Goal: Task Accomplishment & Management: Manage account settings

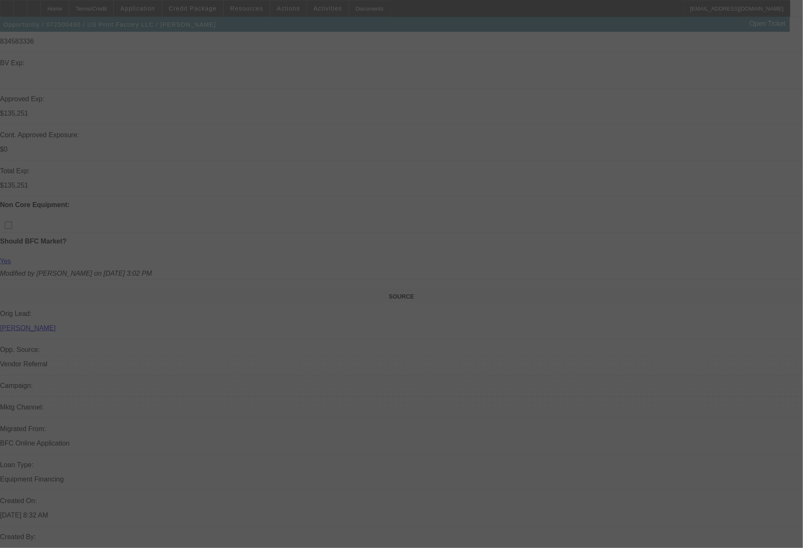
scroll to position [313, 0]
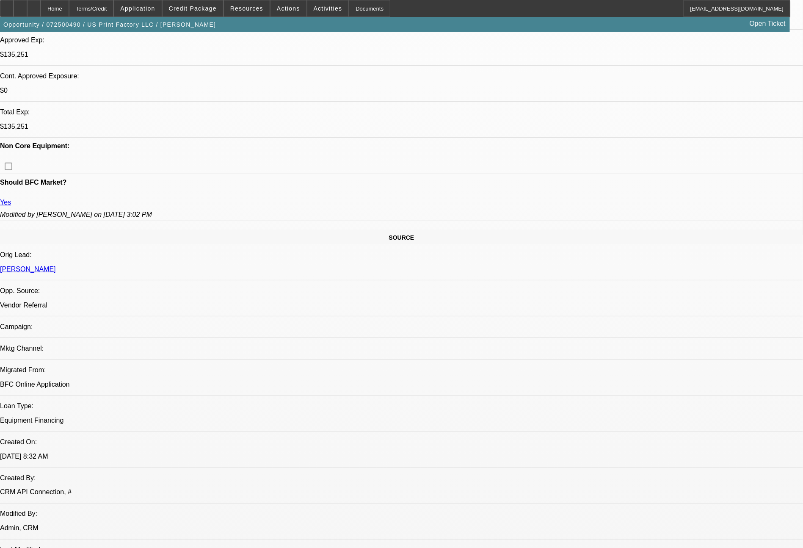
select select "0"
select select "6"
select select "0"
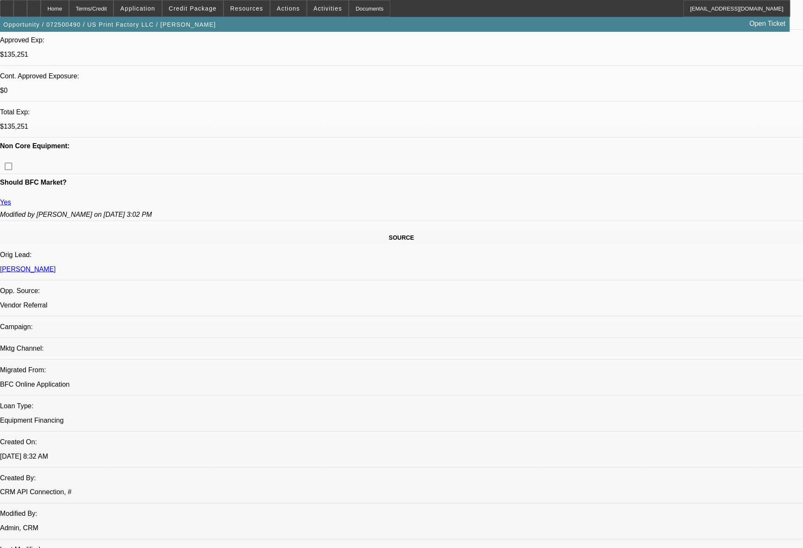
select select "0"
select select "6"
select select "0"
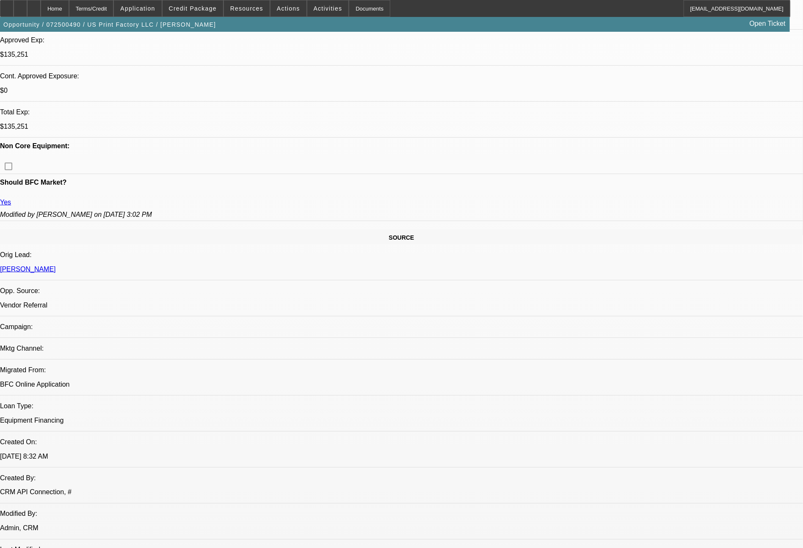
select select "0"
select select "6"
select select "0"
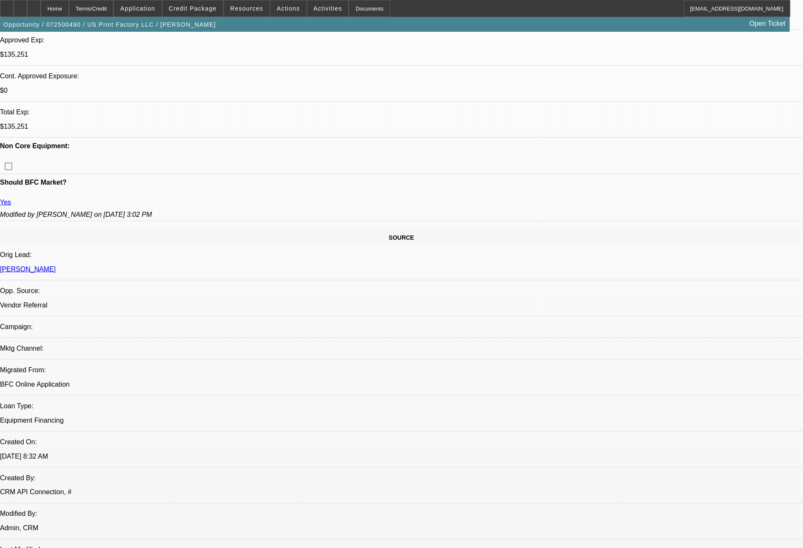
select select "6"
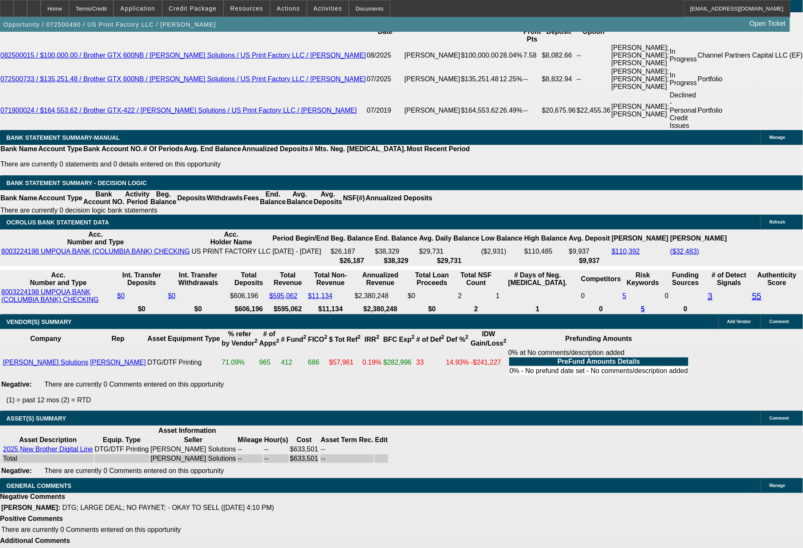
scroll to position [1453, 0]
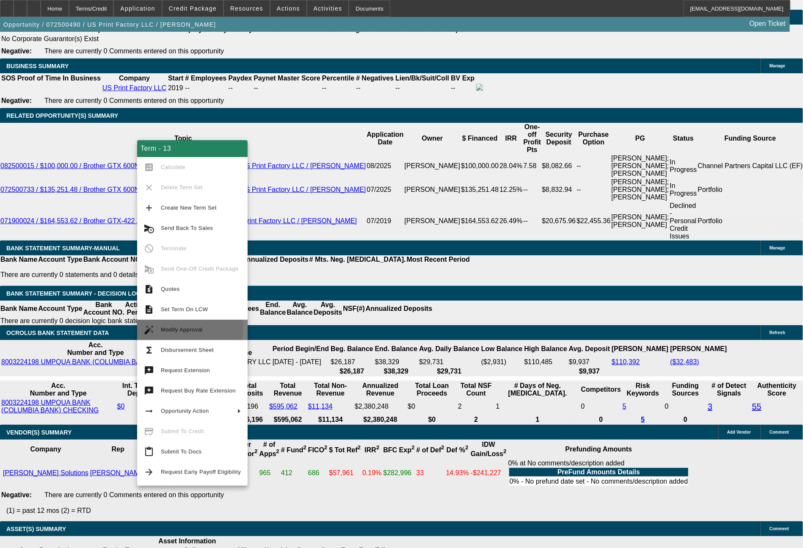
click at [178, 327] on span "Modify Approval" at bounding box center [182, 329] width 42 height 6
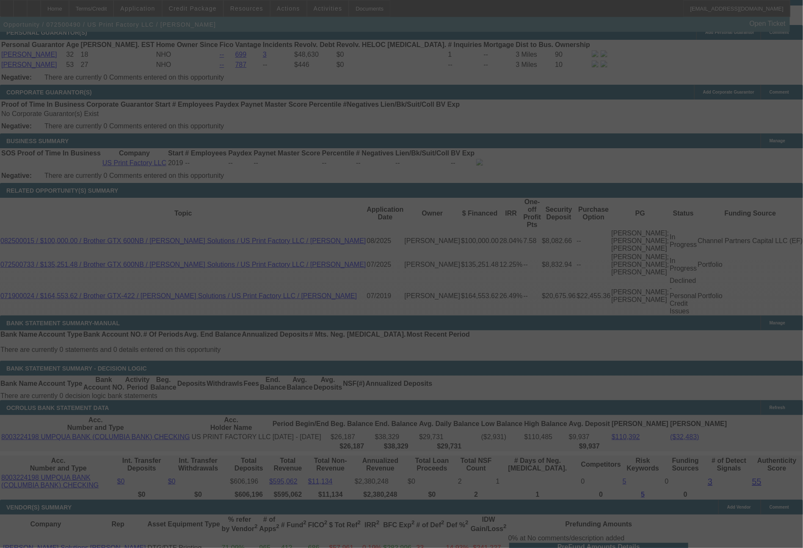
scroll to position [1377, 0]
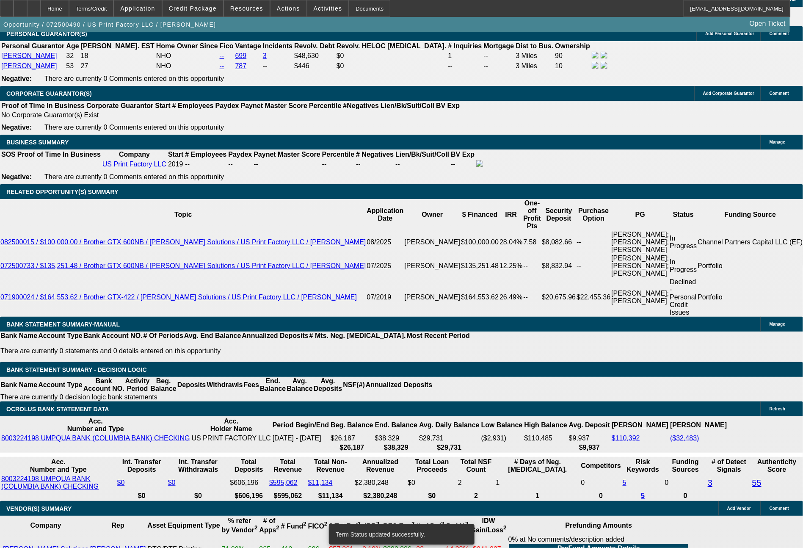
select select "0"
select select "6"
select select "0"
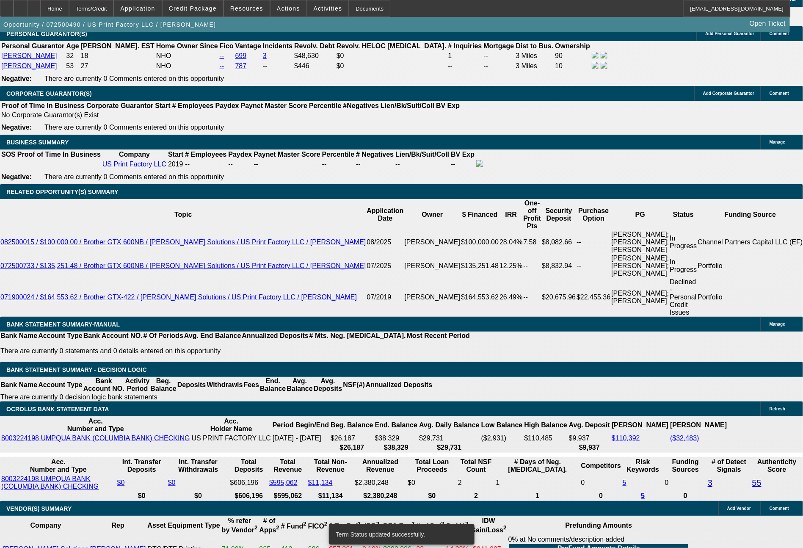
select select "0"
select select "6"
select select "0"
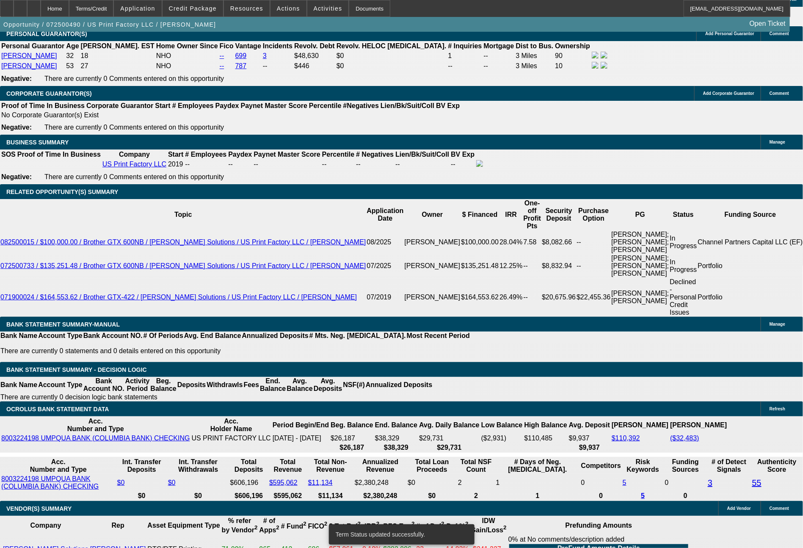
select select "0"
select select "6"
select select "0"
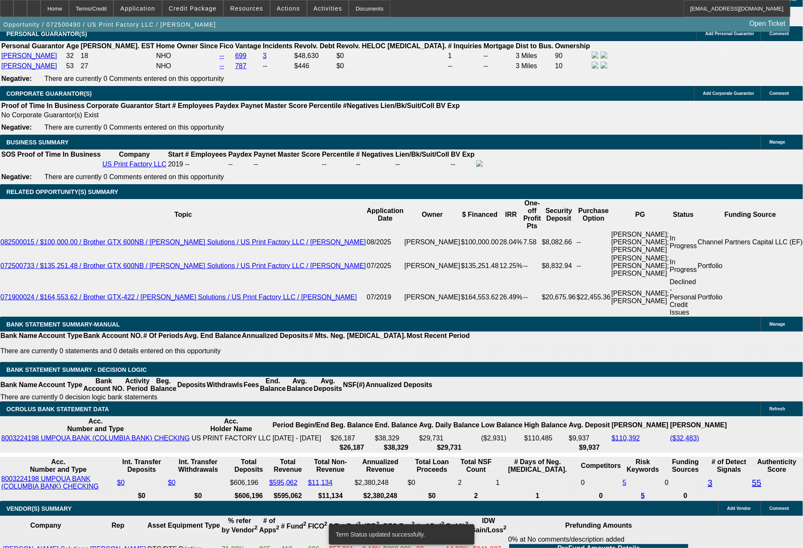
select select "6"
drag, startPoint x: 116, startPoint y: 329, endPoint x: 185, endPoint y: 350, distance: 72.7
type input "1"
type input "UNKNOWN"
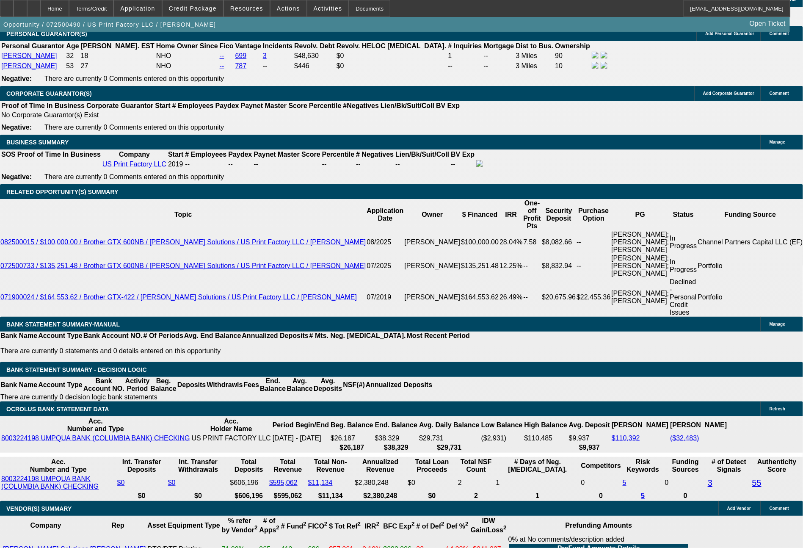
type input "14349"
type input "13.4"
type input "$14,349.13"
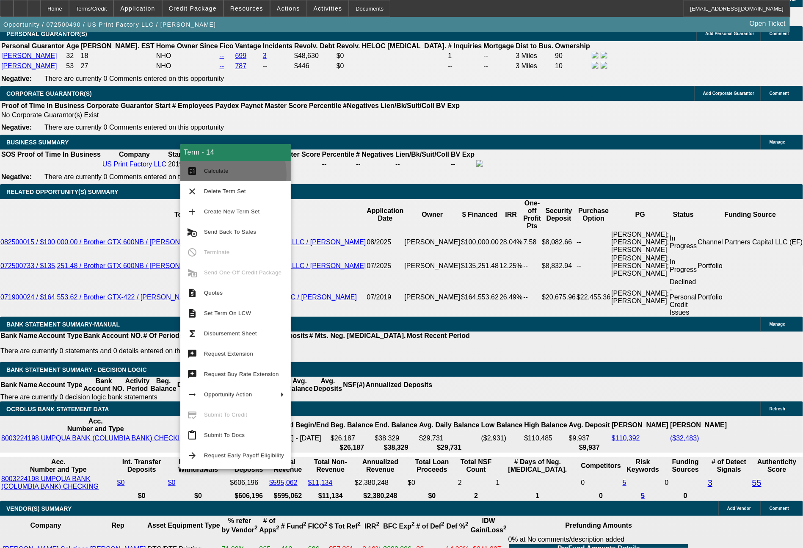
click at [211, 175] on span "Calculate" at bounding box center [244, 171] width 80 height 10
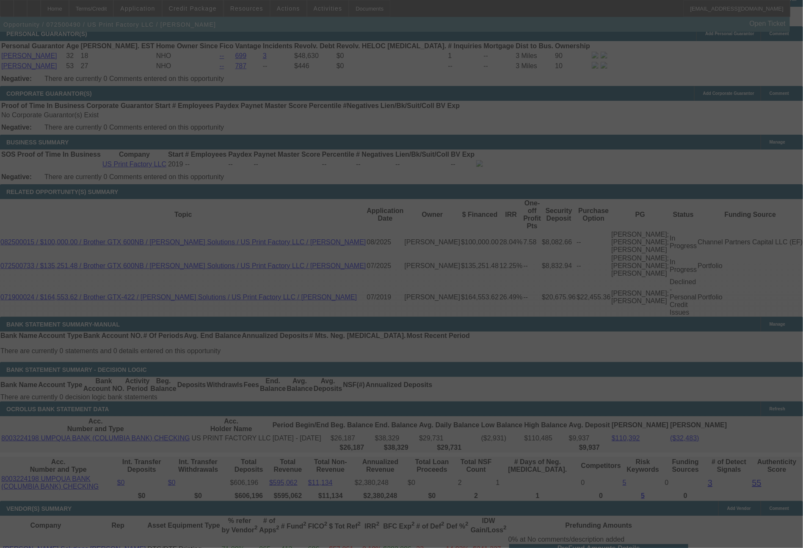
select select "0"
select select "6"
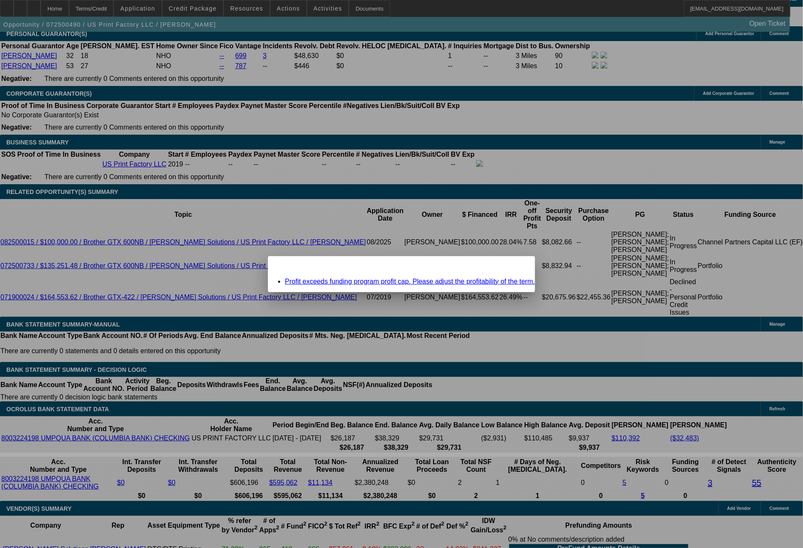
scroll to position [0, 0]
click at [508, 271] on div "Missing Information: Term Id 14 Close" at bounding box center [401, 263] width 267 height 15
click at [518, 266] on span "Close" at bounding box center [523, 263] width 11 height 5
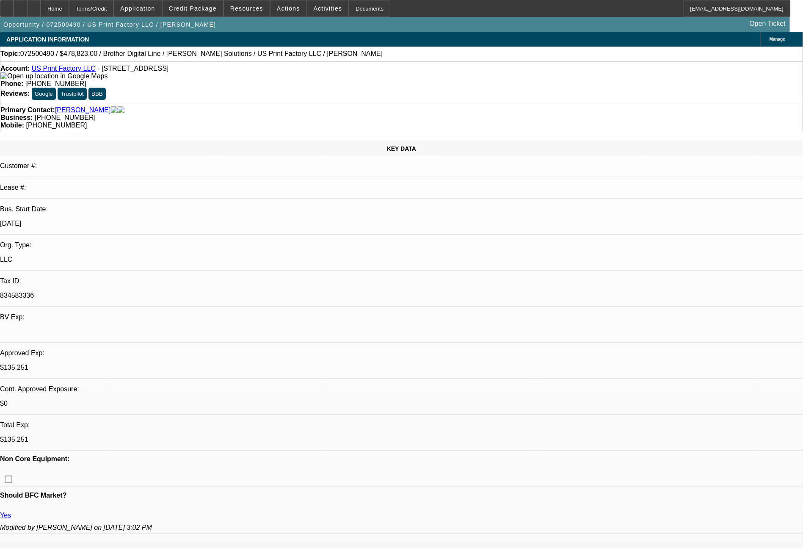
scroll to position [1377, 0]
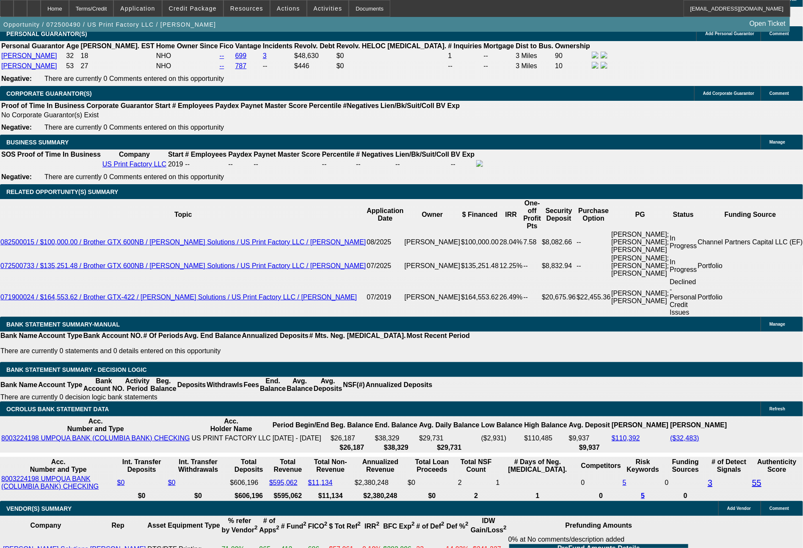
drag, startPoint x: 141, startPoint y: 334, endPoint x: 174, endPoint y: 335, distance: 33.0
type input "14"
type input "UNKNOWN"
type input "14340"
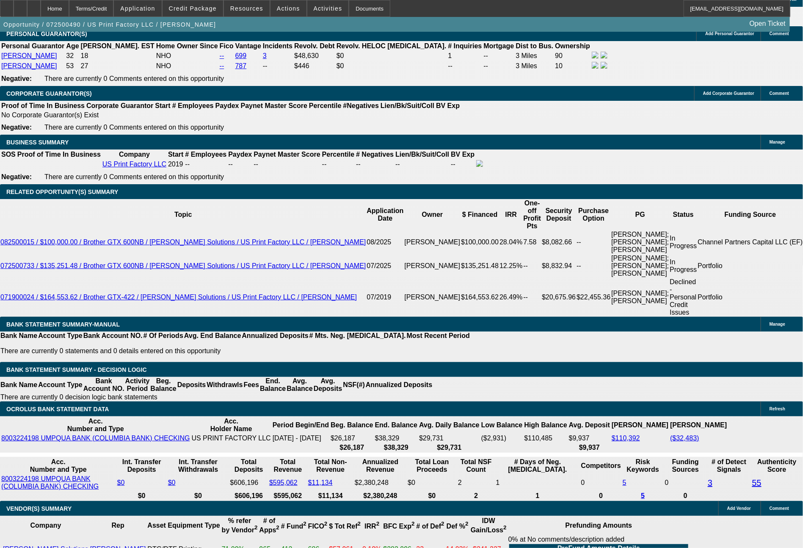
type input "13.4"
type input "$14,340.00"
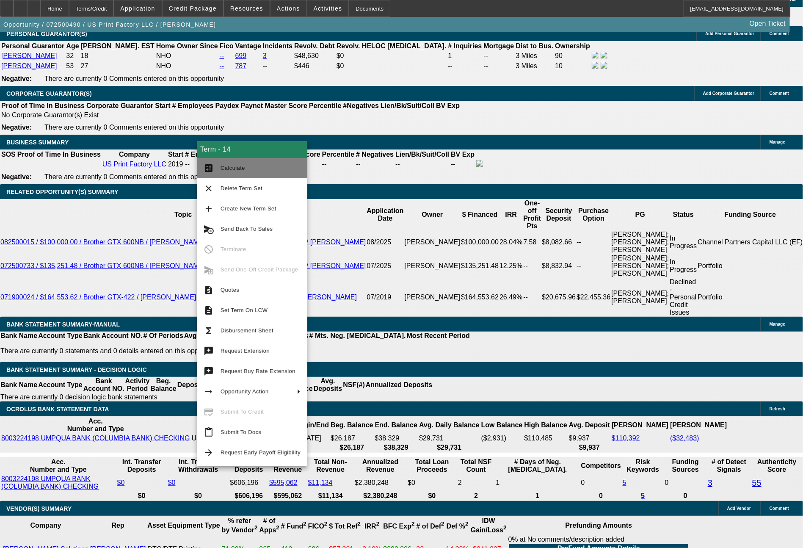
click at [241, 160] on button "calculate Calculate" at bounding box center [252, 168] width 110 height 20
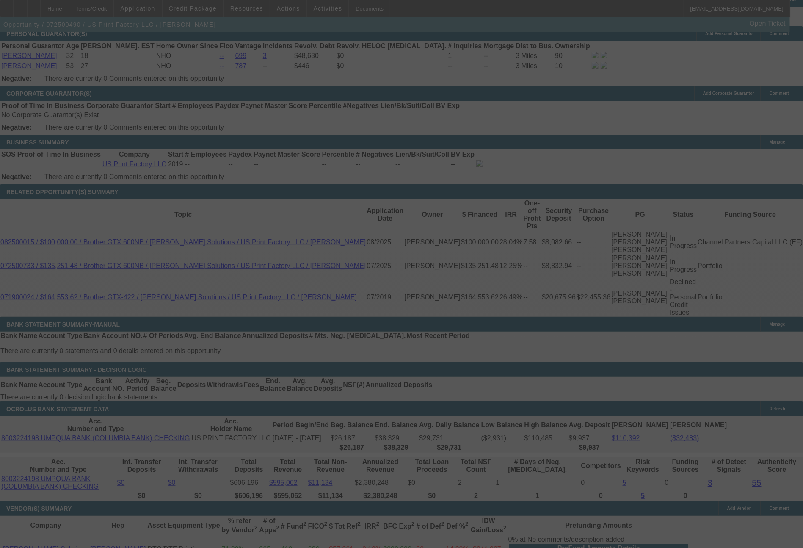
select select "0"
select select "6"
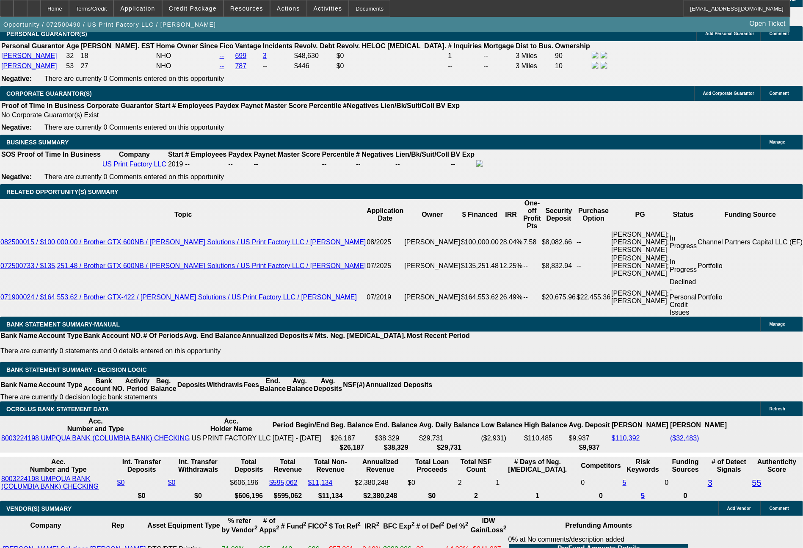
drag, startPoint x: 127, startPoint y: 333, endPoint x: 165, endPoint y: 334, distance: 38.1
type input "1"
type input "UNKNOWN"
type input "14339"
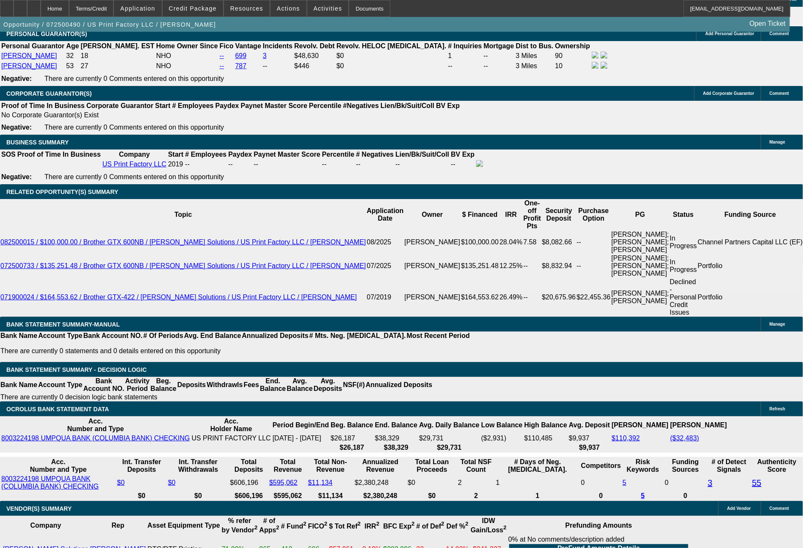
type input "13.4"
type input "$14,339.27"
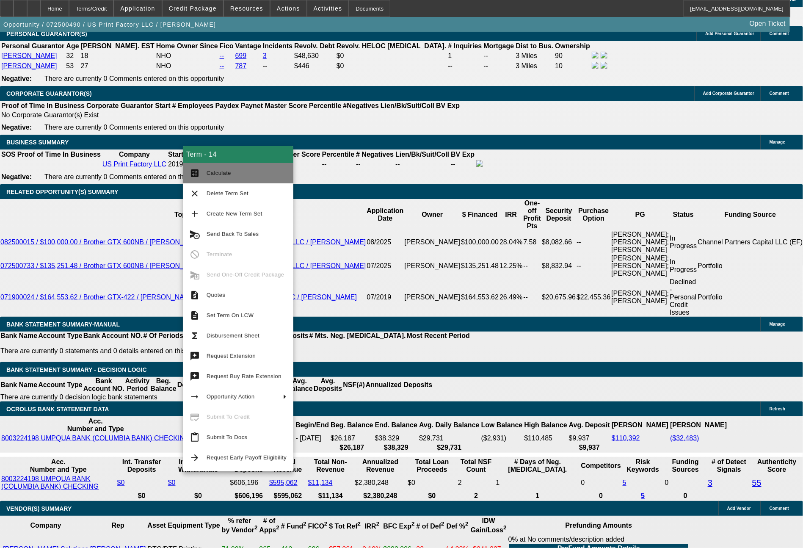
click at [207, 176] on span "Calculate" at bounding box center [246, 173] width 80 height 10
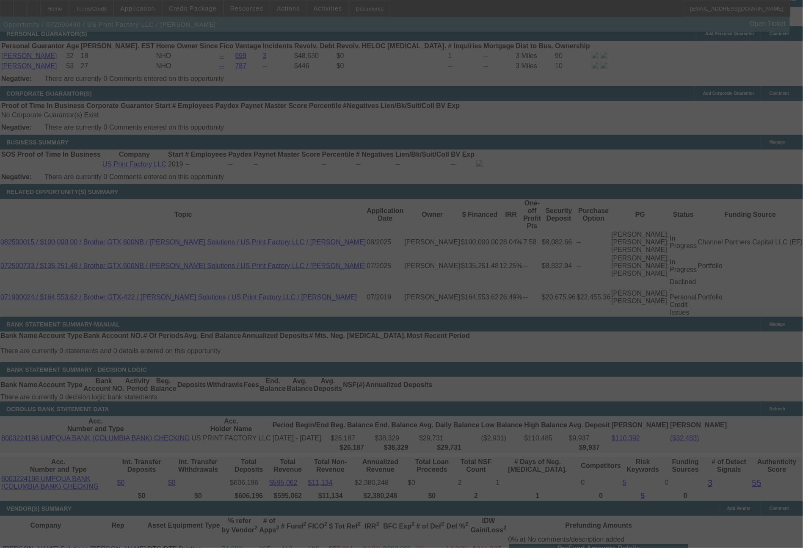
select select "0"
select select "6"
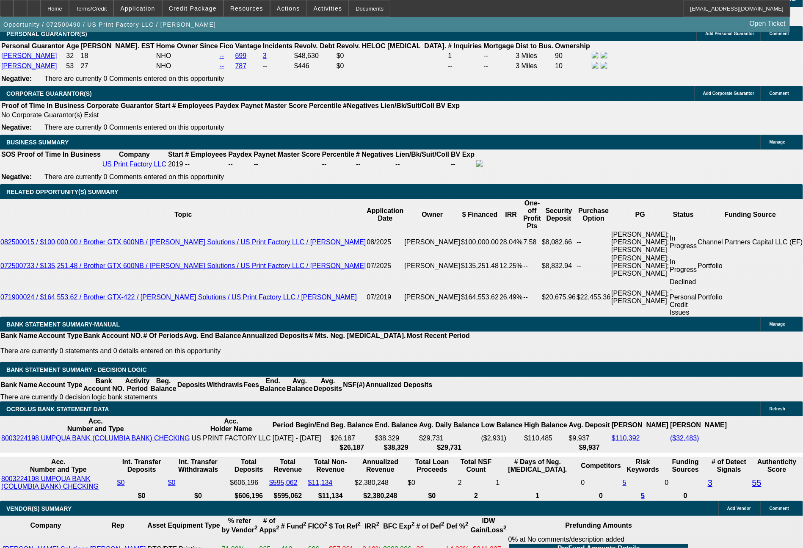
drag, startPoint x: 123, startPoint y: 336, endPoint x: 192, endPoint y: 336, distance: 69.0
type input "2"
type input "UNKNOWN"
type input "2"
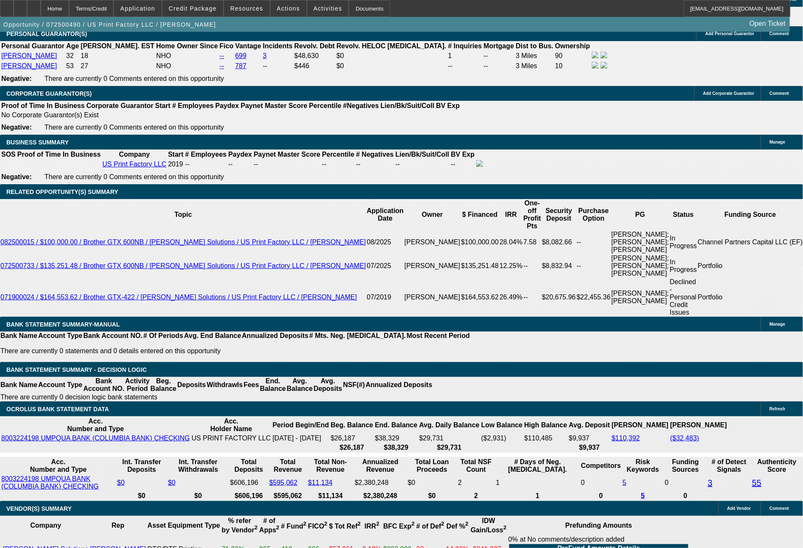
type input "14339"
type input "13.4"
type input "$14,339.17"
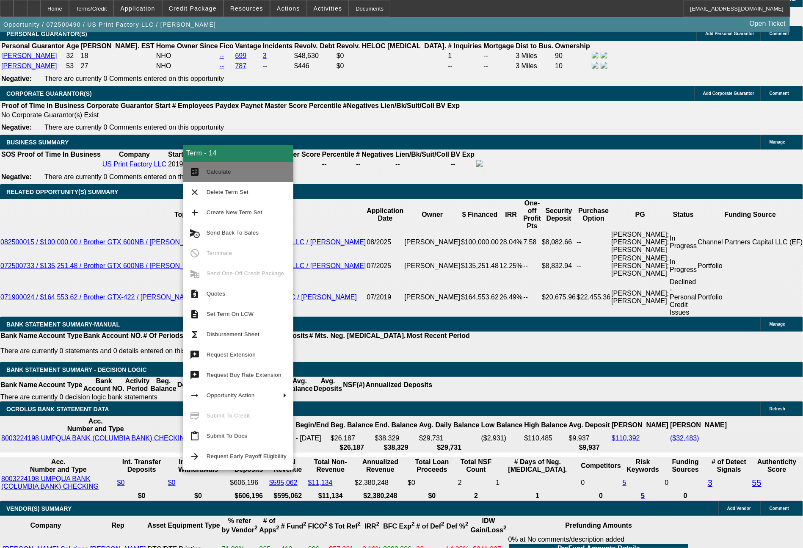
click at [218, 177] on button "calculate Calculate" at bounding box center [238, 172] width 110 height 20
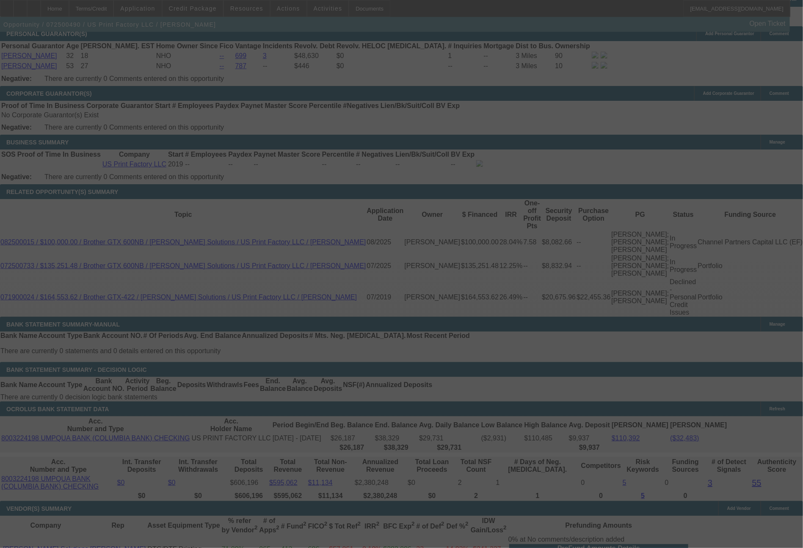
select select "0"
select select "6"
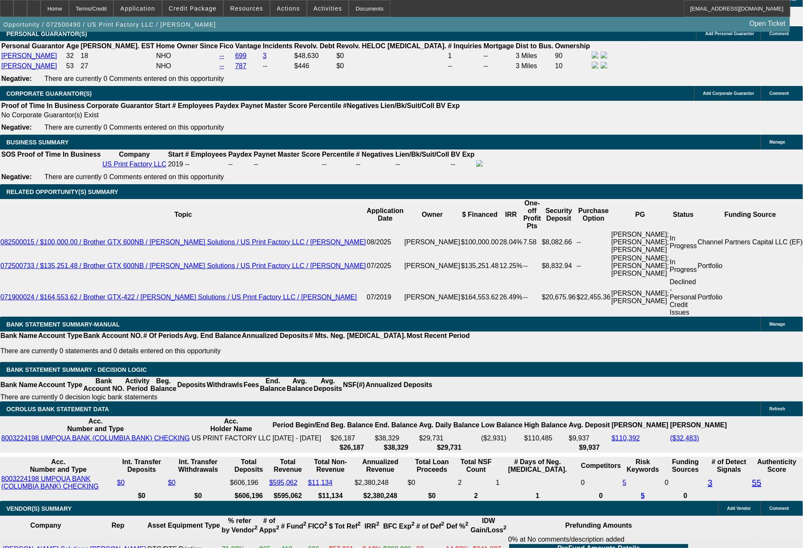
drag, startPoint x: 124, startPoint y: 332, endPoint x: 171, endPoint y: 331, distance: 46.1
type input "1"
type input "UNKNOWN"
type input "14339"
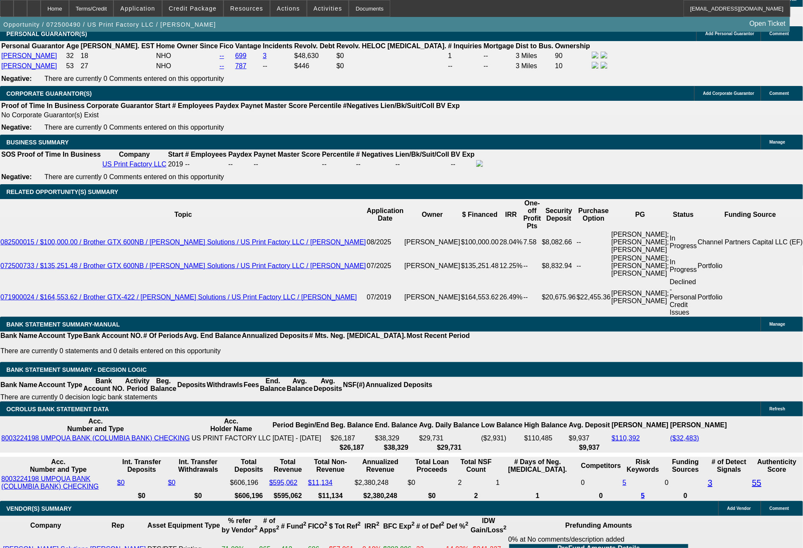
type input "13.4"
type input "$14,339.13"
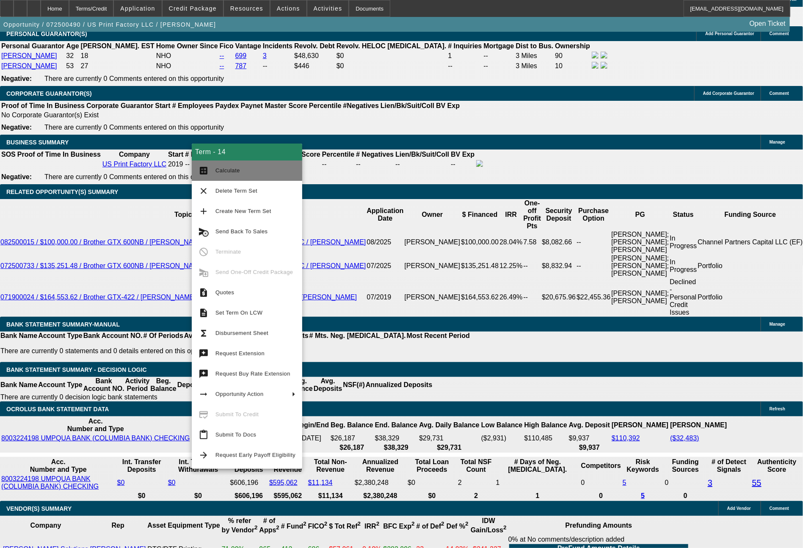
click at [238, 169] on span "Calculate" at bounding box center [255, 170] width 80 height 10
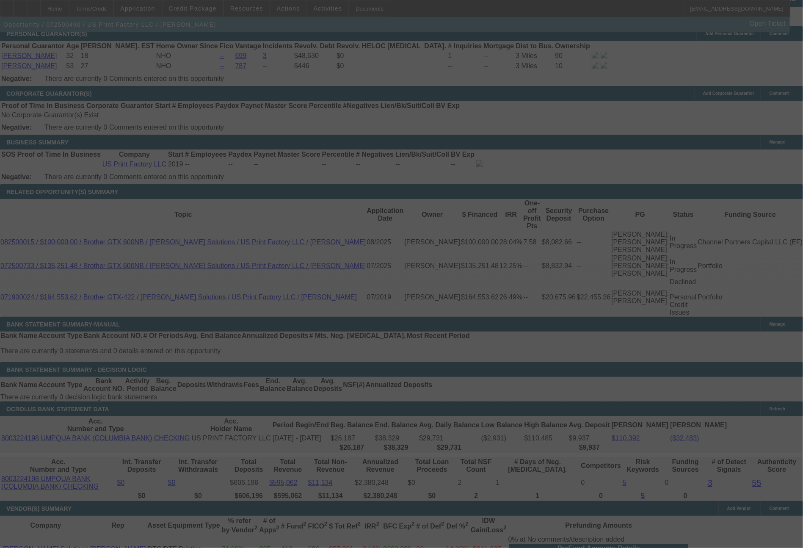
select select "0"
select select "6"
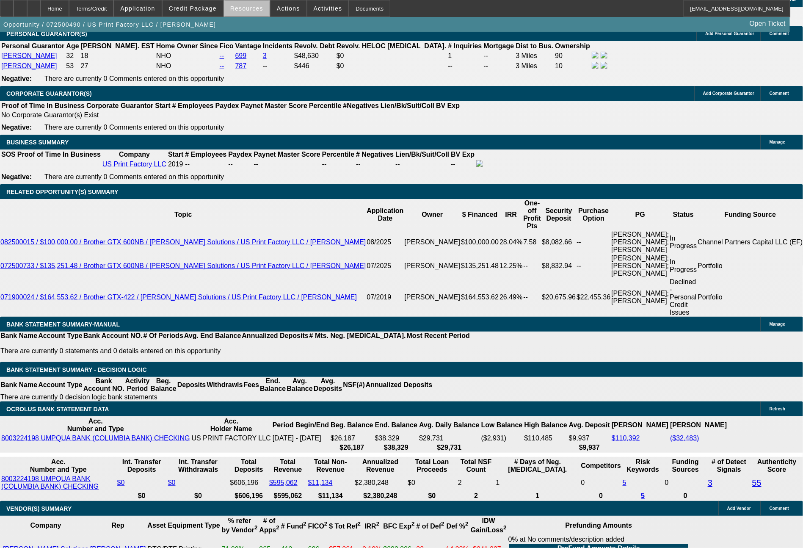
click at [258, 11] on span "Resources" at bounding box center [246, 8] width 33 height 7
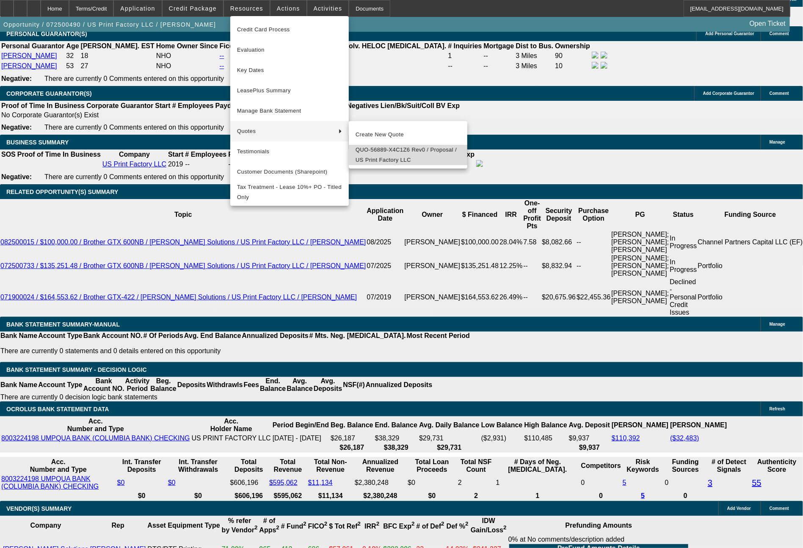
click at [382, 150] on span "QUO-56889-X4C1Z6 Rev0 / Proposal / US Print Factory LLC" at bounding box center [407, 155] width 105 height 20
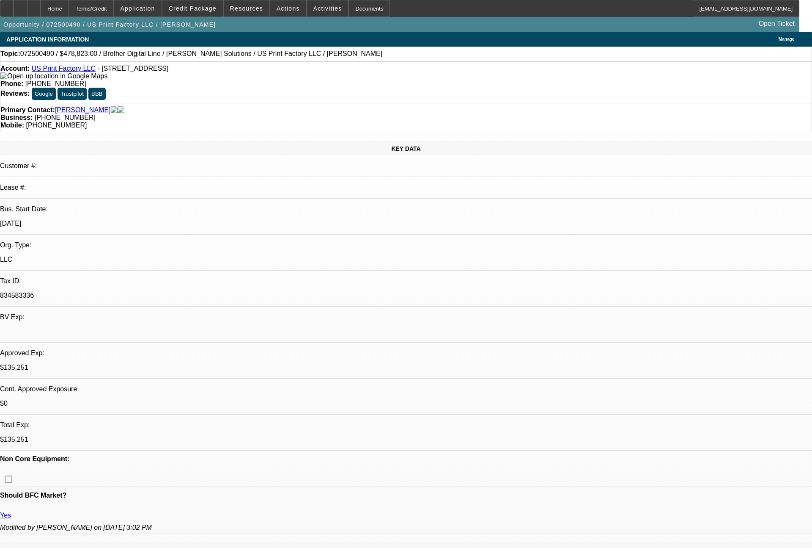
select select "0"
select select "6"
select select "0"
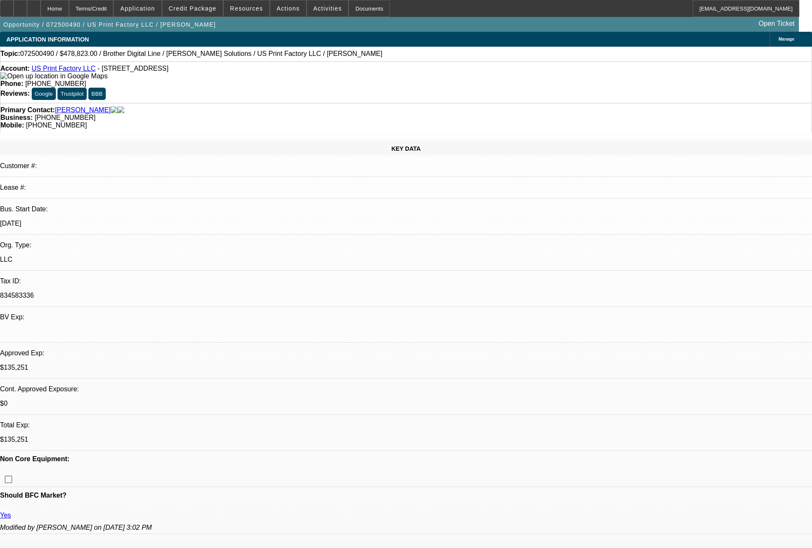
select select "0"
select select "6"
select select "0"
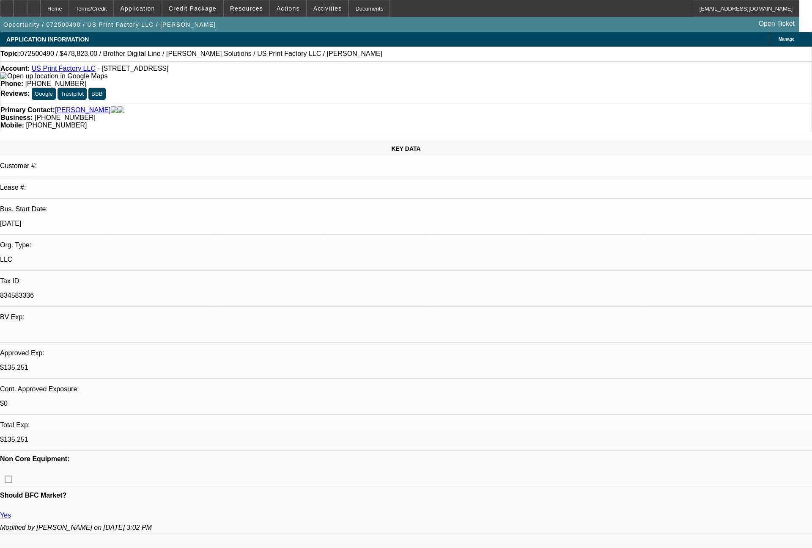
select select "0"
select select "6"
select select "0"
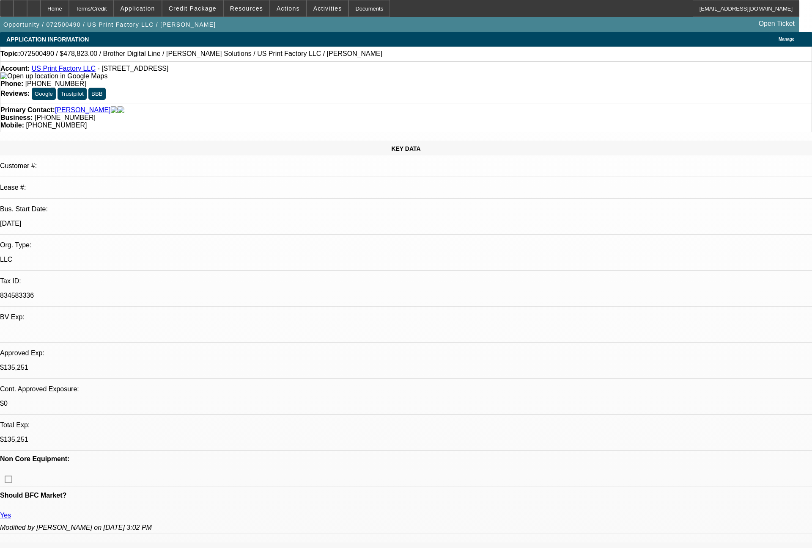
select select "6"
click at [242, 14] on span at bounding box center [247, 8] width 46 height 20
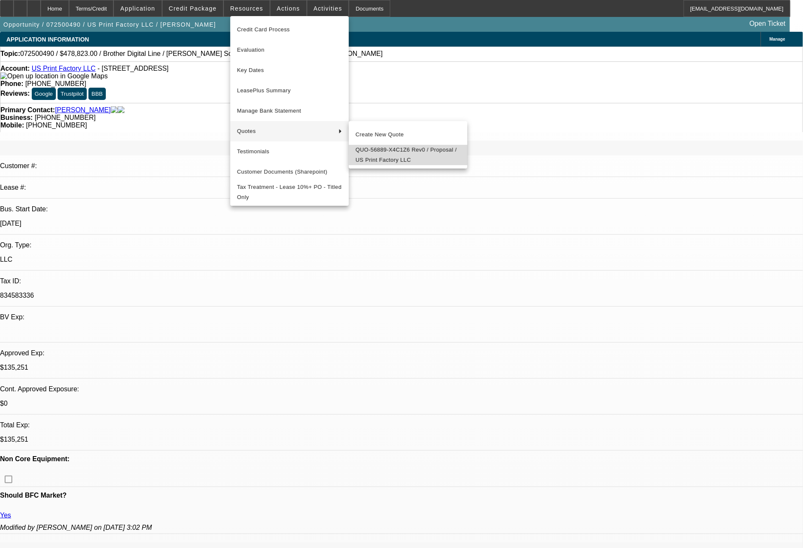
click at [369, 151] on span "QUO-56889-X4C1Z6 Rev0 / Proposal / US Print Factory LLC" at bounding box center [407, 155] width 105 height 20
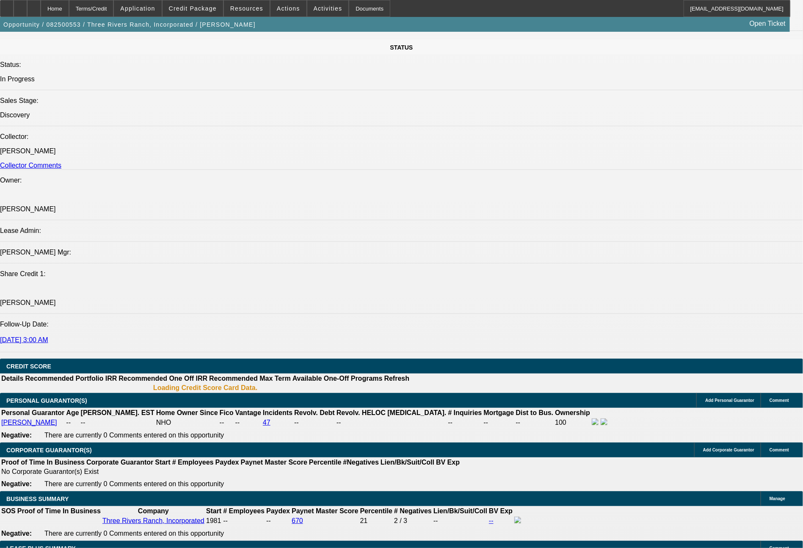
select select "0"
select select "2"
select select "0.1"
select select "4"
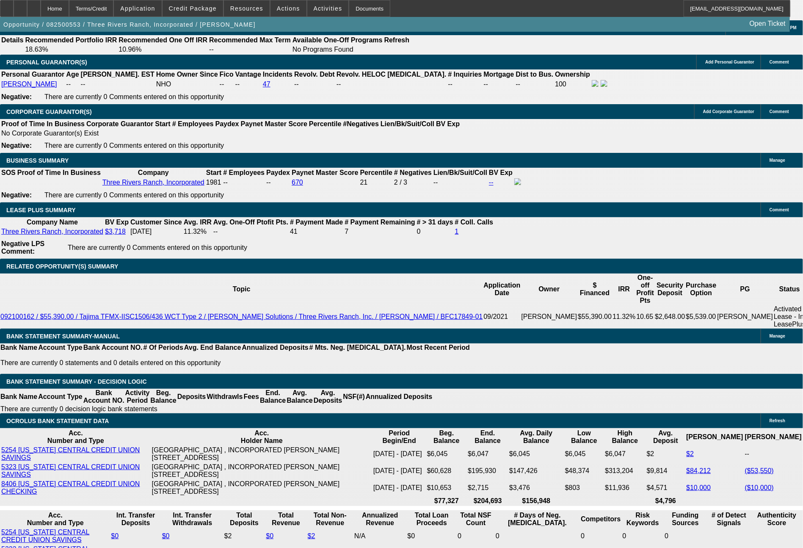
scroll to position [1334, 0]
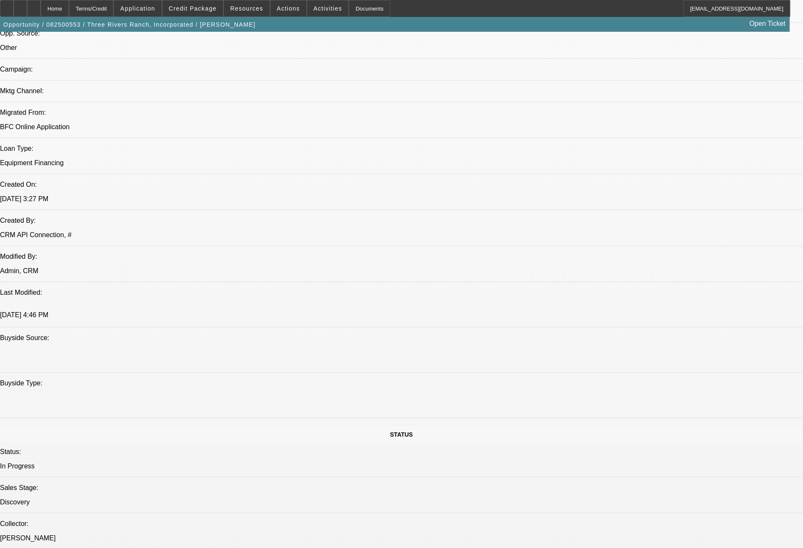
scroll to position [0, 0]
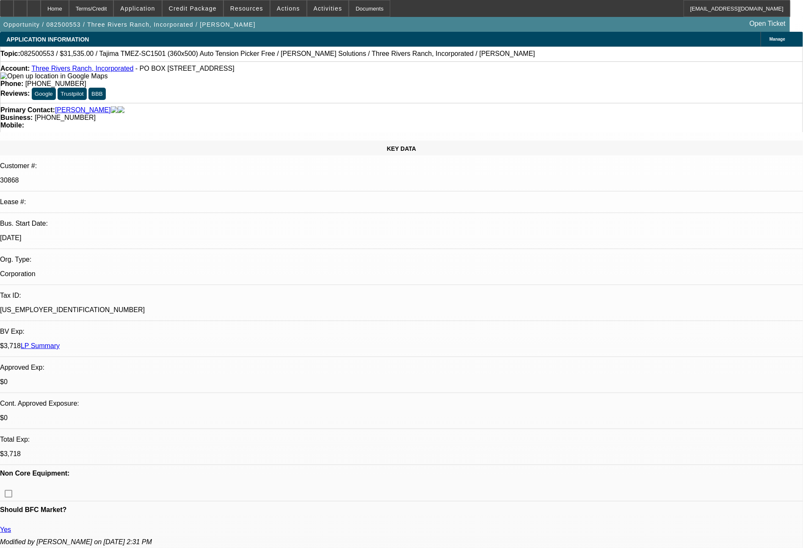
click at [85, 72] on link "Three Rivers Ranch, Incorporated" at bounding box center [82, 68] width 102 height 7
select select "0"
select select "2"
select select "0.1"
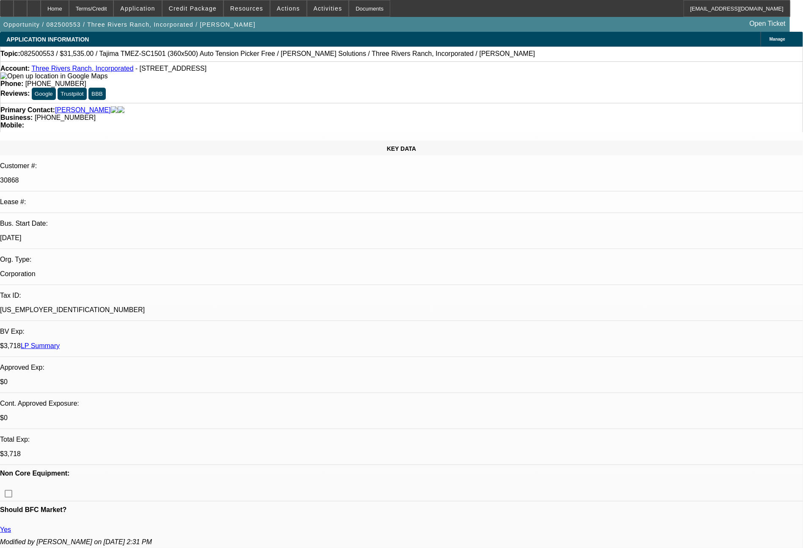
select select "4"
